Goal: Task Accomplishment & Management: Complete application form

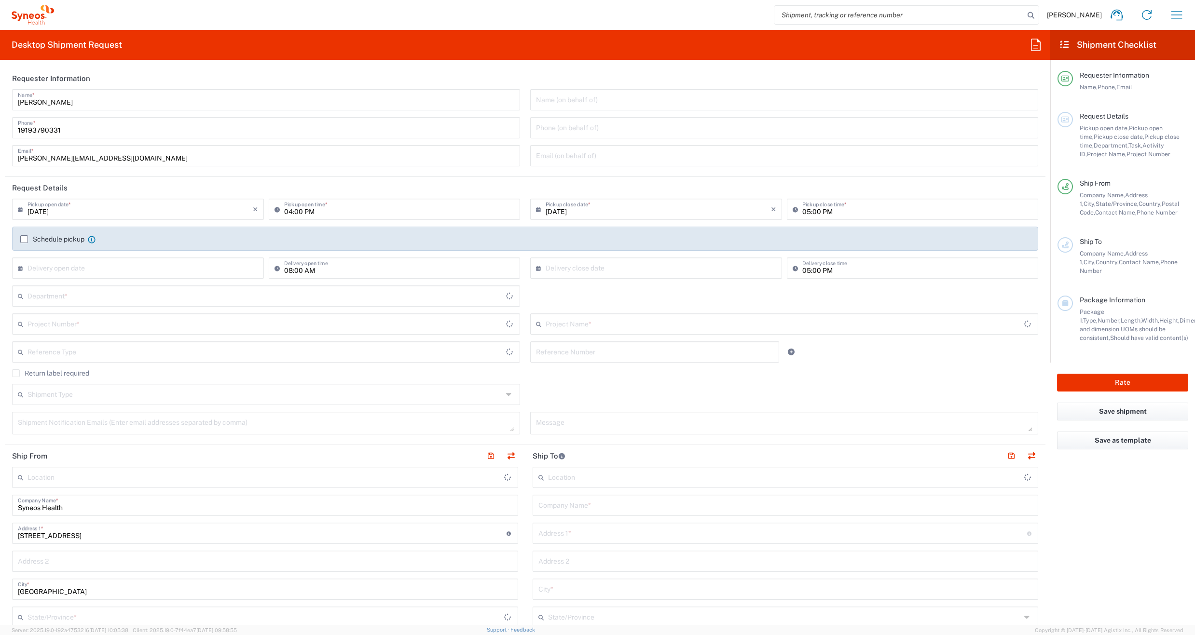
type input "[US_STATE]"
type input "[GEOGRAPHIC_DATA]"
type input "Syneos Health Communications-[GEOGRAPHIC_DATA] [GEOGRAPHIC_DATA]"
type input "6156"
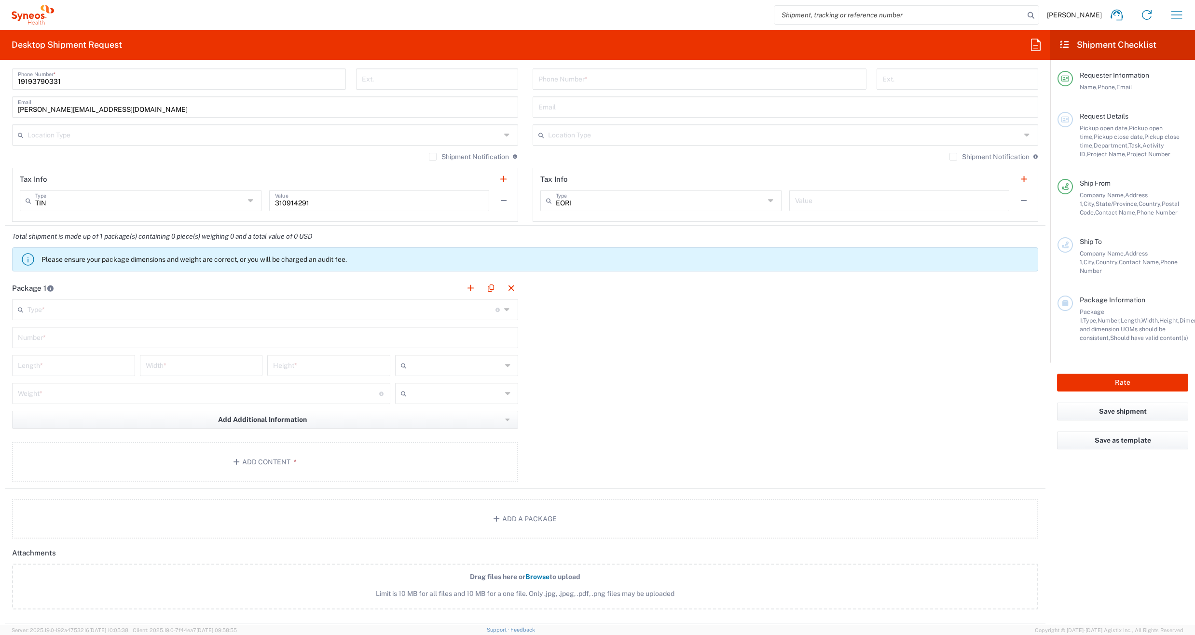
scroll to position [654, 0]
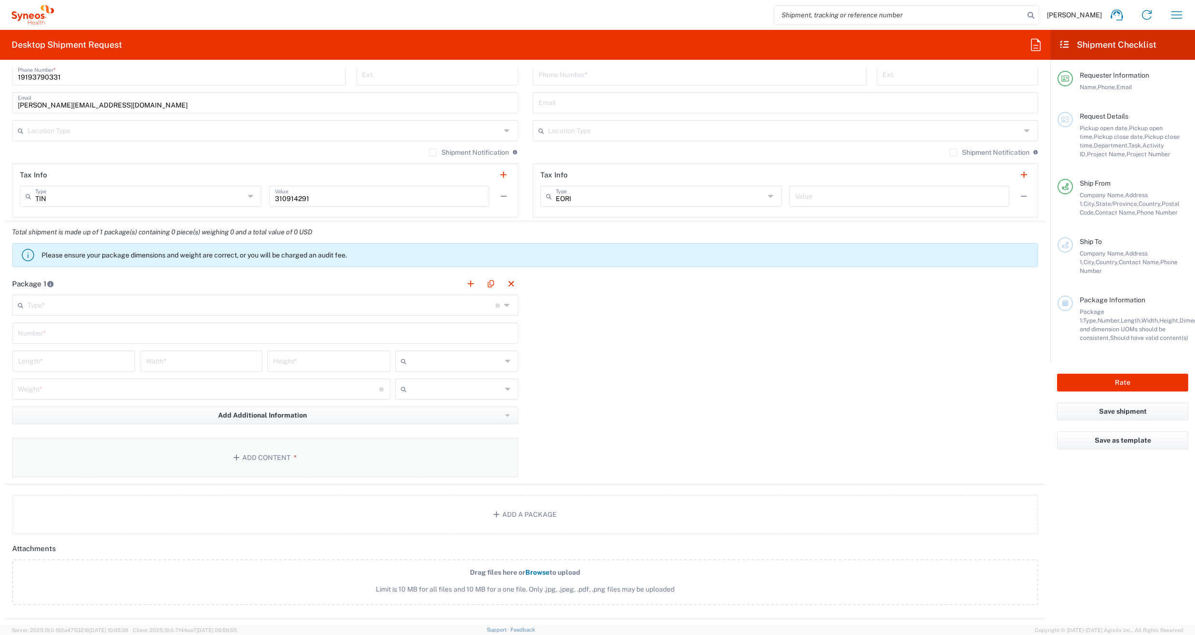
click at [270, 459] on button "Add Content *" at bounding box center [265, 458] width 506 height 40
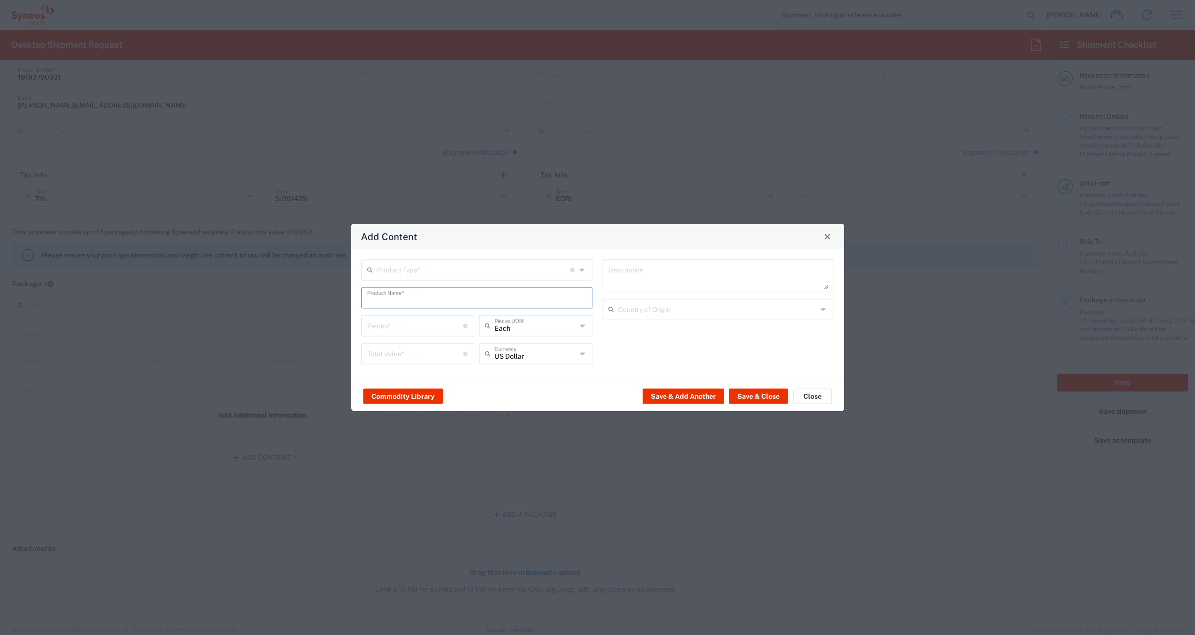
click at [404, 295] on input "text" at bounding box center [477, 296] width 220 height 17
click at [391, 320] on div "STRESS BALL" at bounding box center [477, 320] width 230 height 16
type input "STRESS BALL"
type input "1"
type textarea "RUBBER"
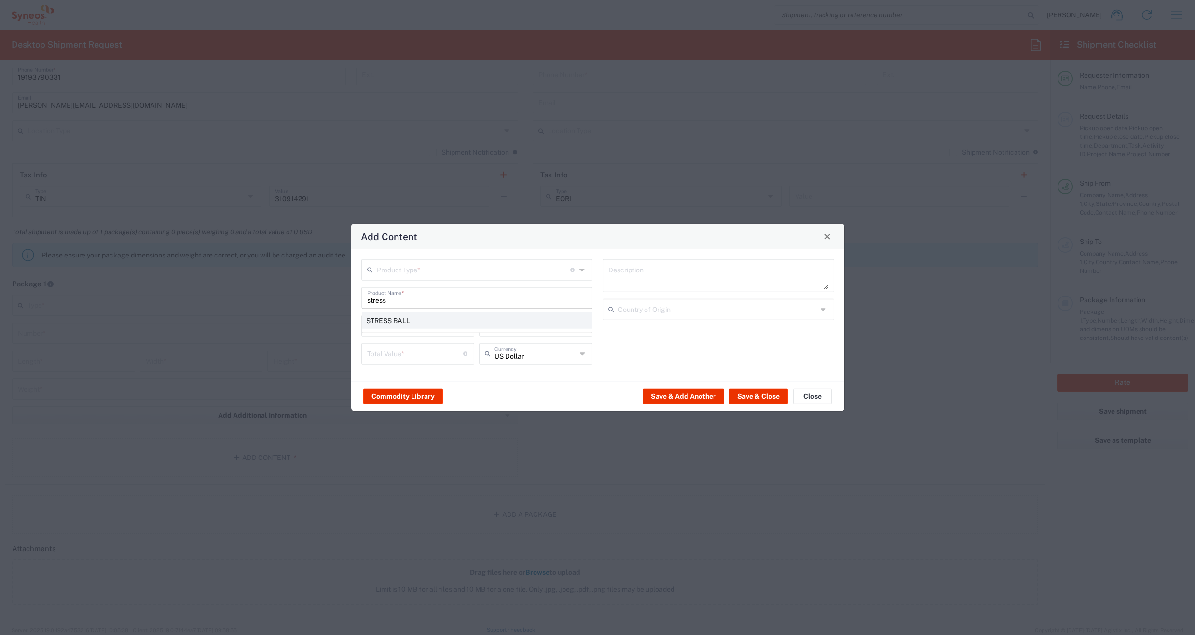
type input "[GEOGRAPHIC_DATA]"
click at [817, 395] on button "Close" at bounding box center [812, 396] width 39 height 15
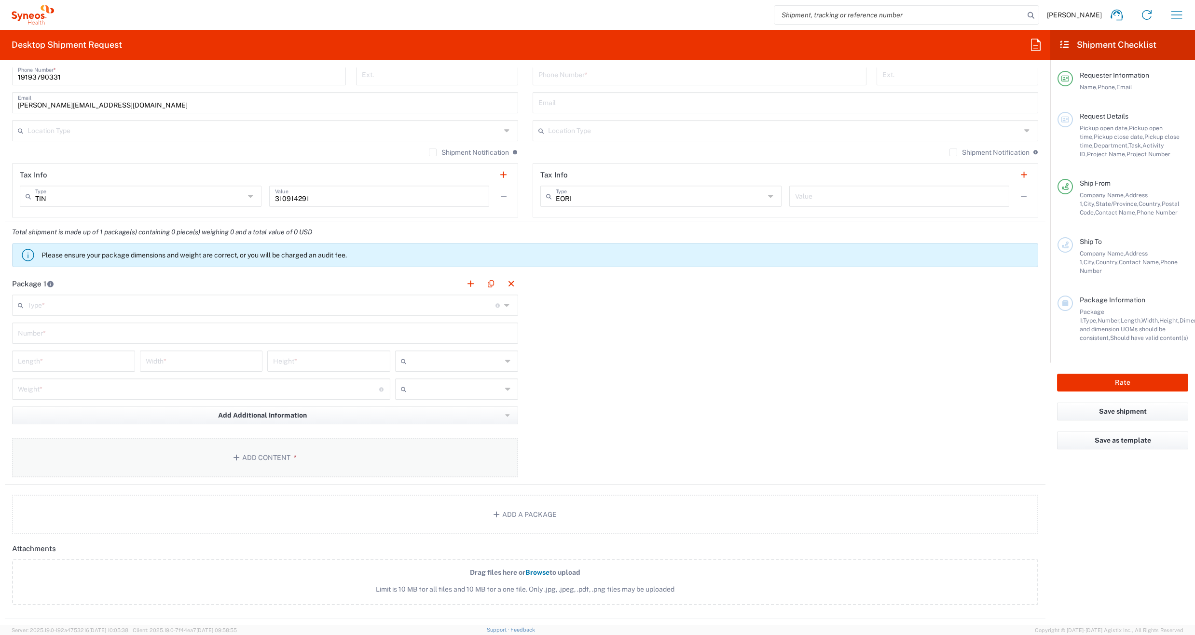
click at [266, 454] on button "Add Content *" at bounding box center [265, 458] width 506 height 40
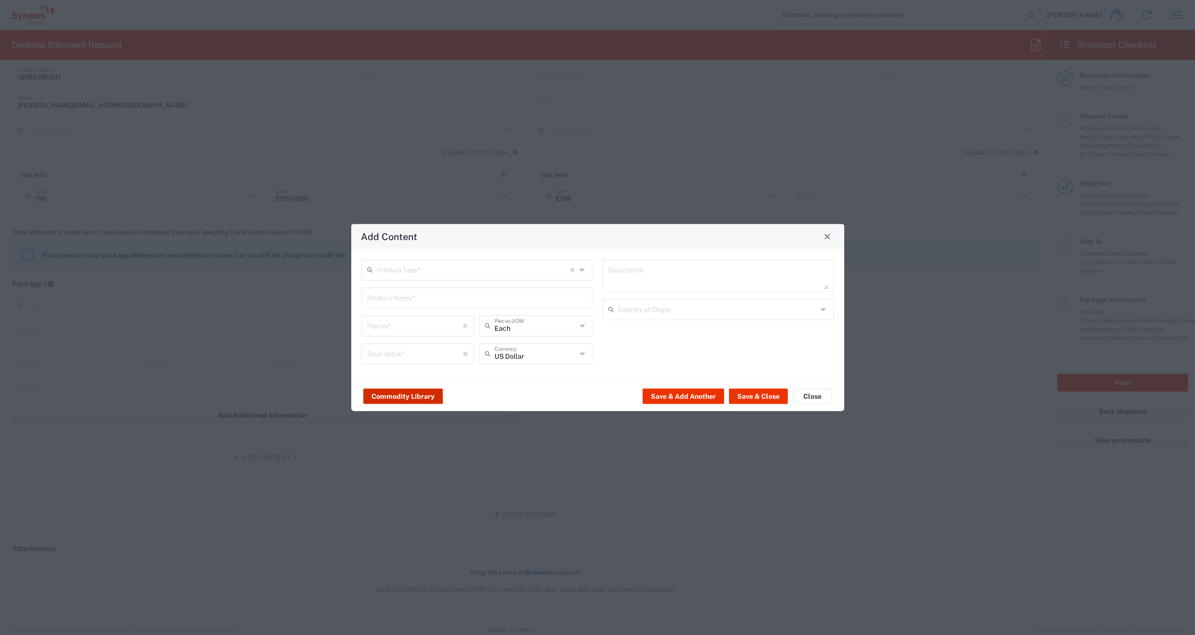
click at [385, 394] on button "Commodity Library" at bounding box center [403, 396] width 80 height 15
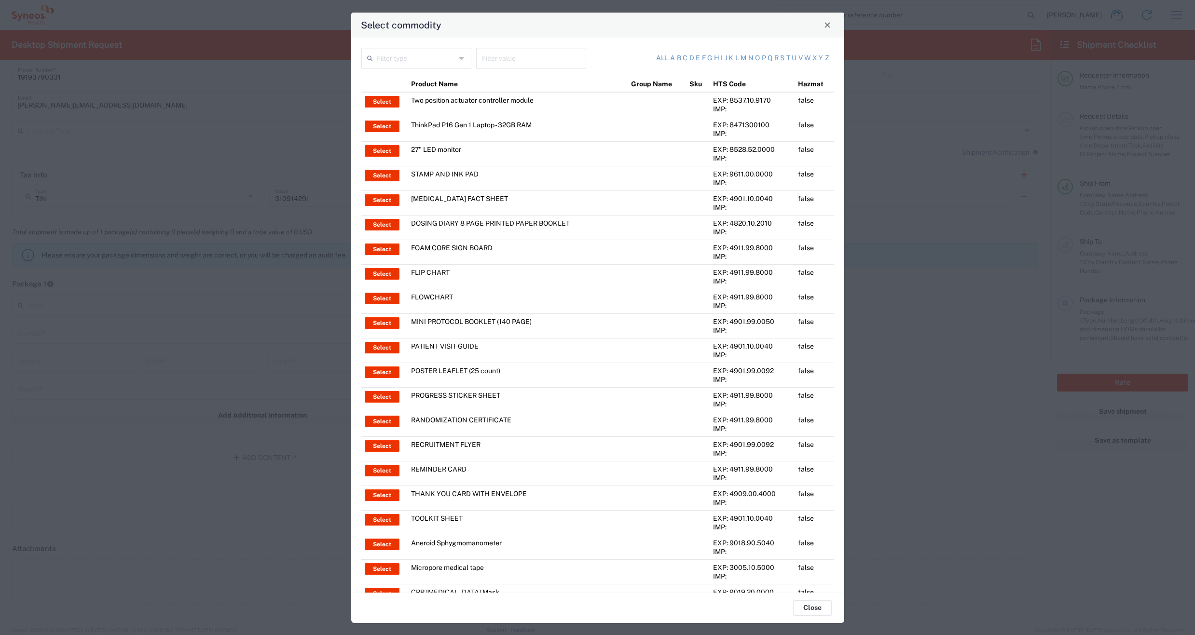
drag, startPoint x: 824, startPoint y: 23, endPoint x: 818, endPoint y: 22, distance: 5.5
click at [824, 23] on span "Close" at bounding box center [827, 25] width 7 height 7
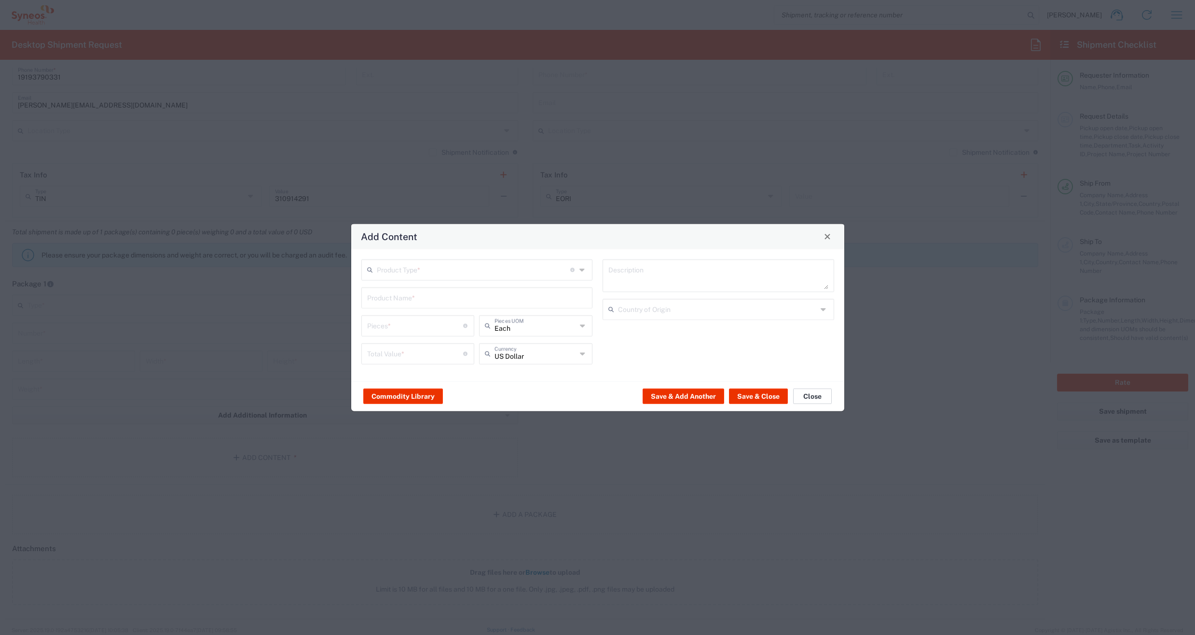
click at [821, 396] on button "Close" at bounding box center [812, 396] width 39 height 15
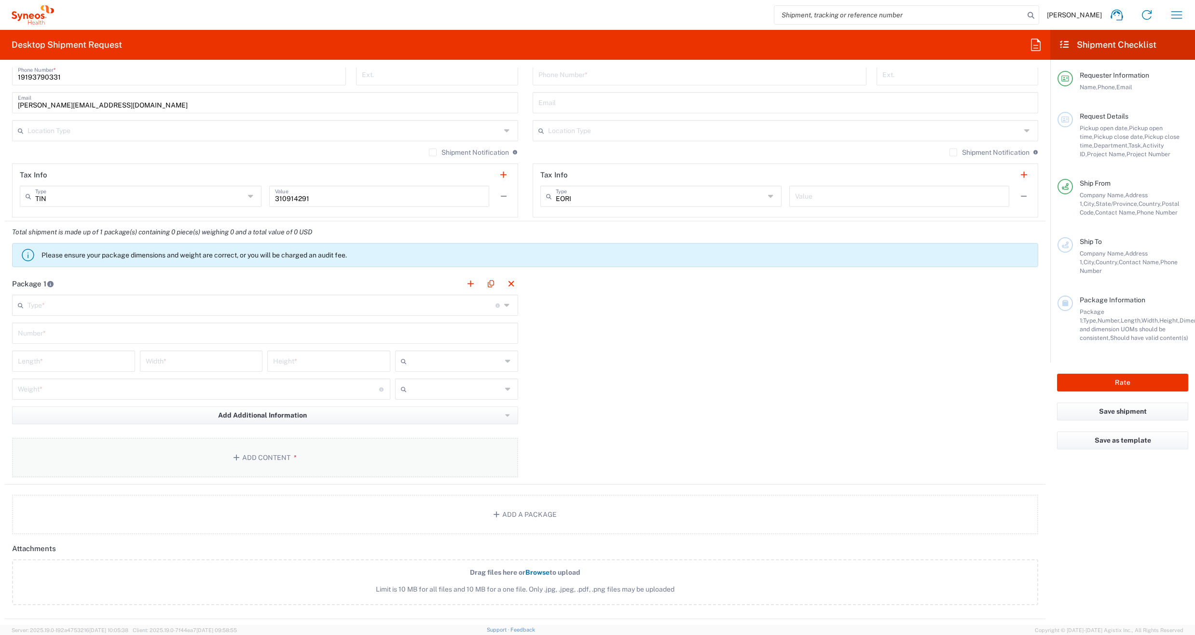
click at [249, 457] on button "Add Content *" at bounding box center [265, 458] width 506 height 40
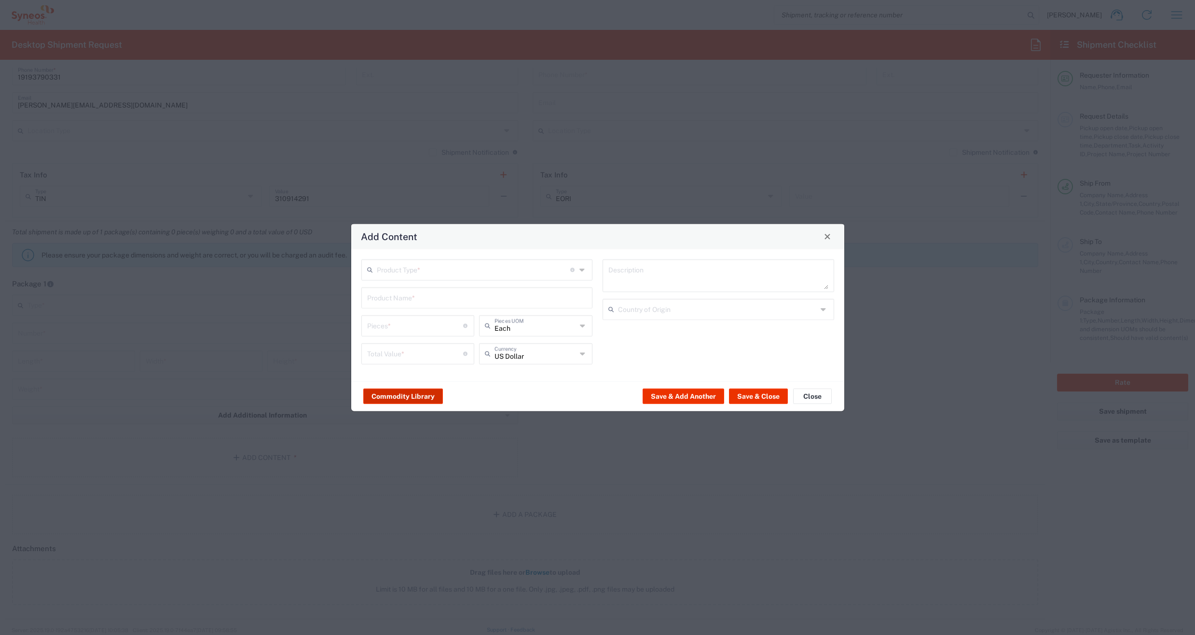
click at [408, 396] on button "Commodity Library" at bounding box center [403, 396] width 80 height 15
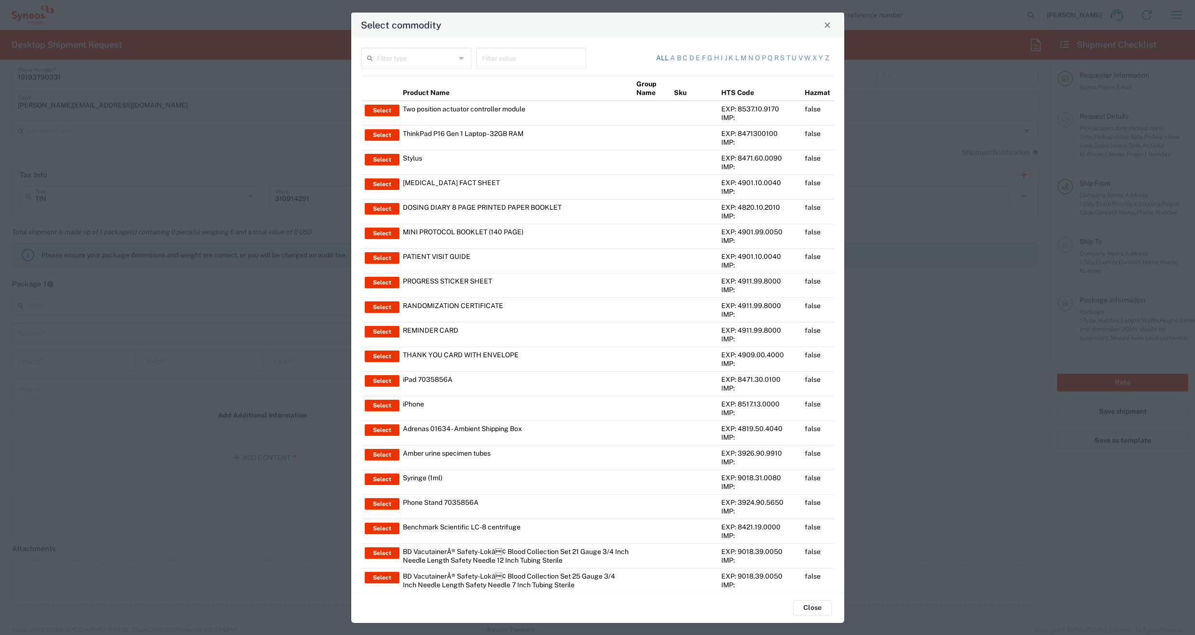
click at [656, 57] on link "All" at bounding box center [662, 59] width 13 height 10
